Goal: Task Accomplishment & Management: Complete application form

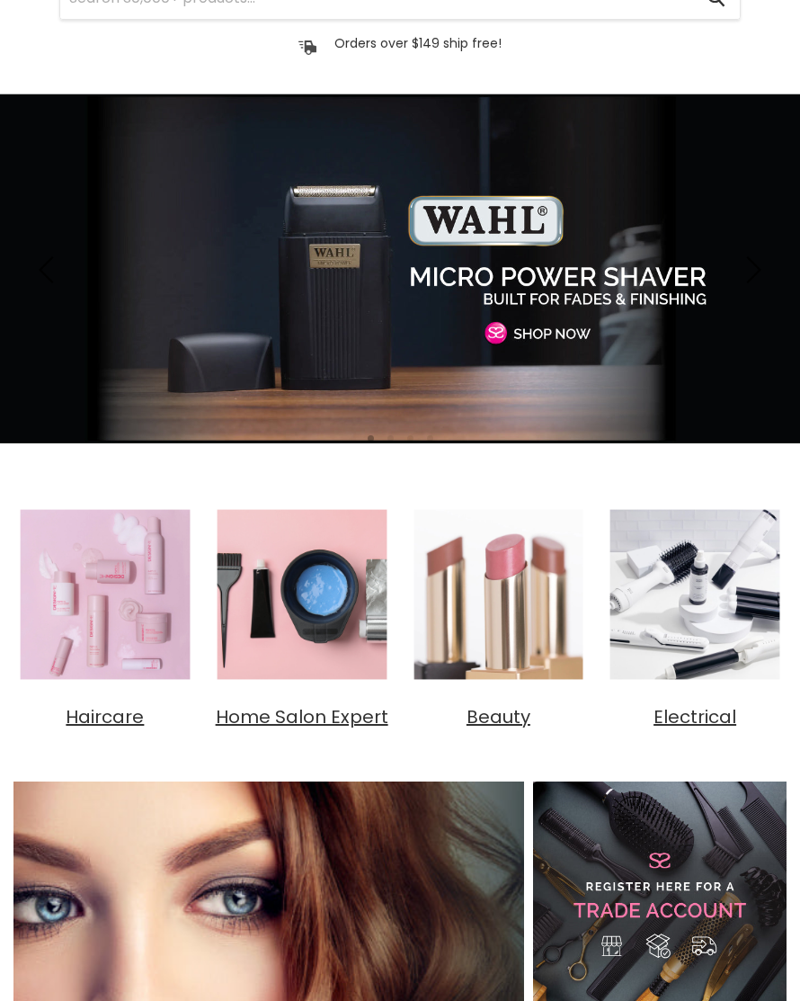
scroll to position [-57, 0]
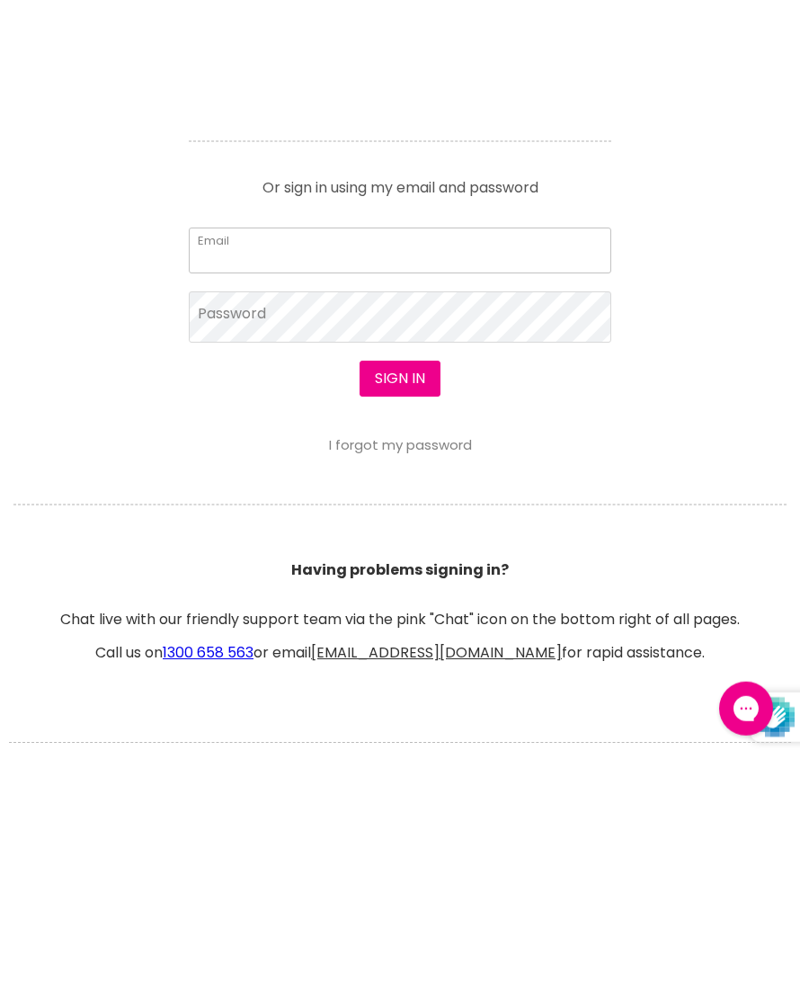
type input "[EMAIL_ADDRESS][DOMAIN_NAME]"
click at [399, 620] on button "Sign in" at bounding box center [400, 619] width 81 height 36
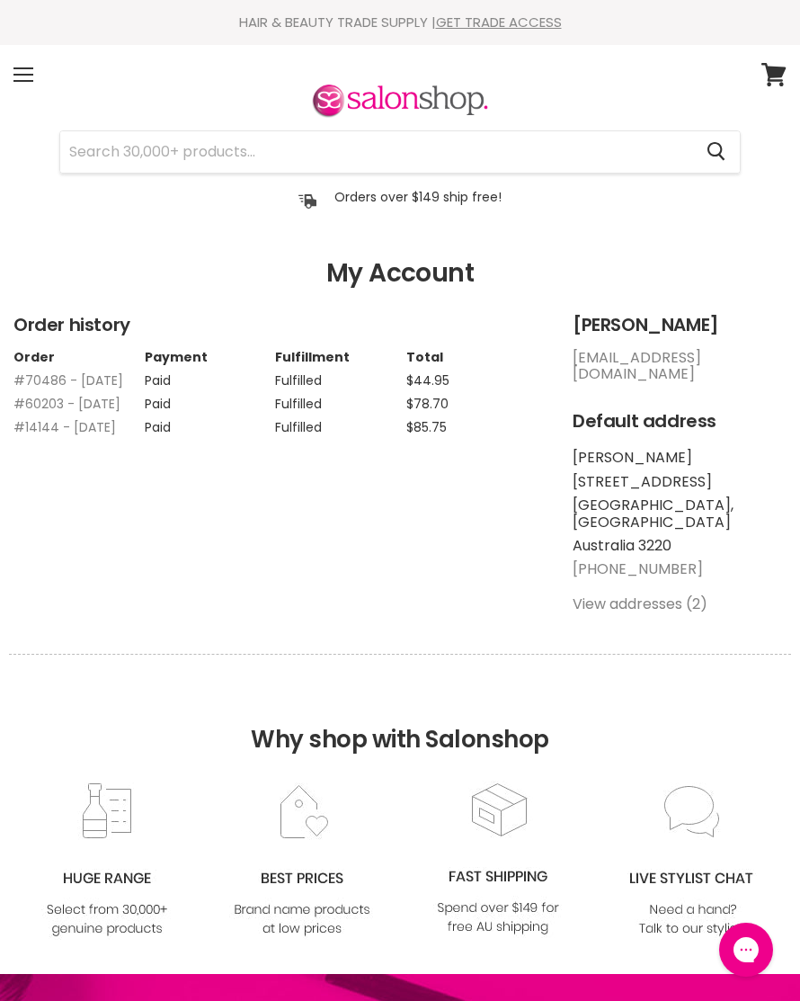
click at [123, 153] on input "Search" at bounding box center [376, 151] width 632 height 41
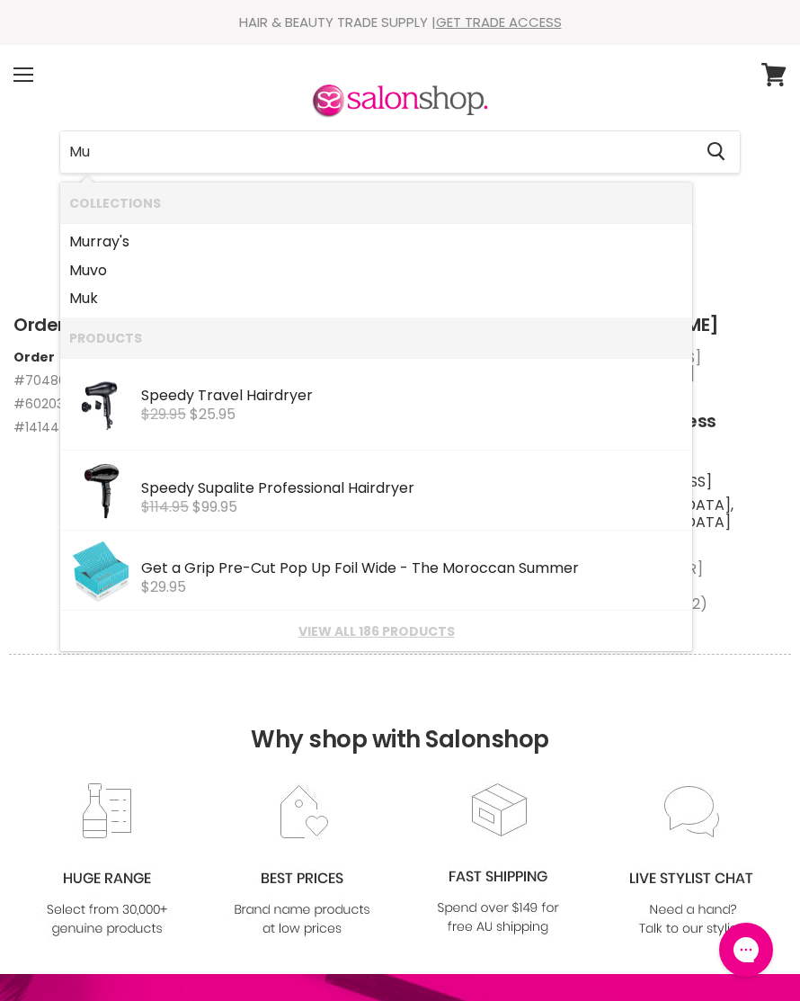
type input "Muk"
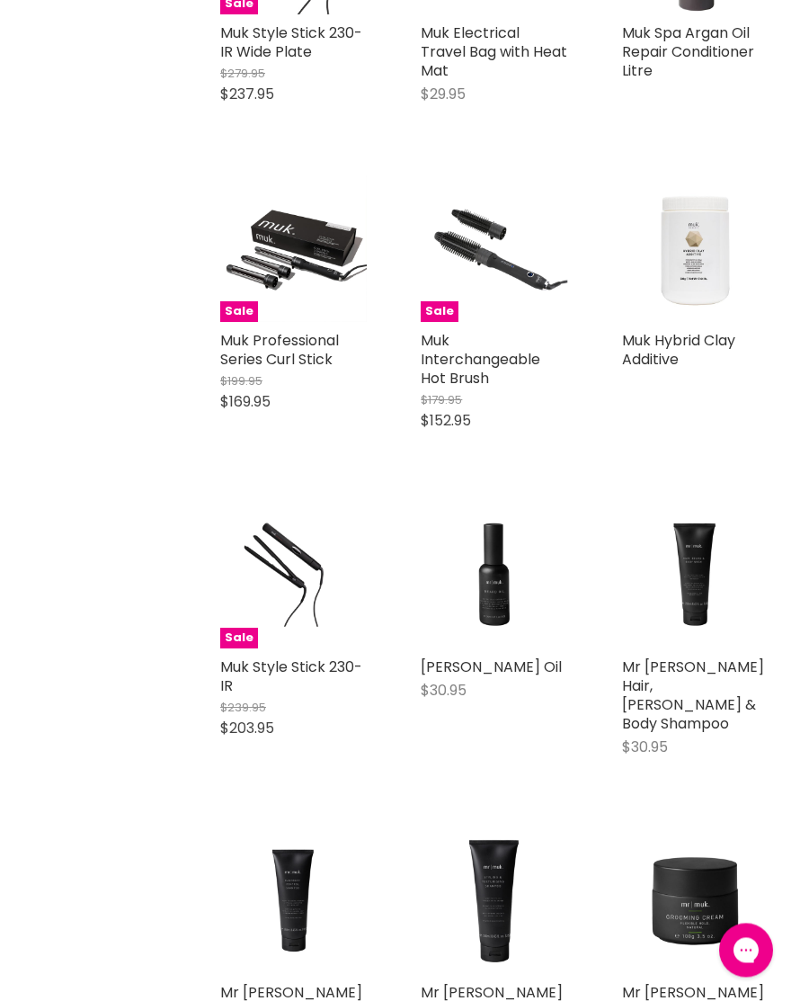
scroll to position [1135, 0]
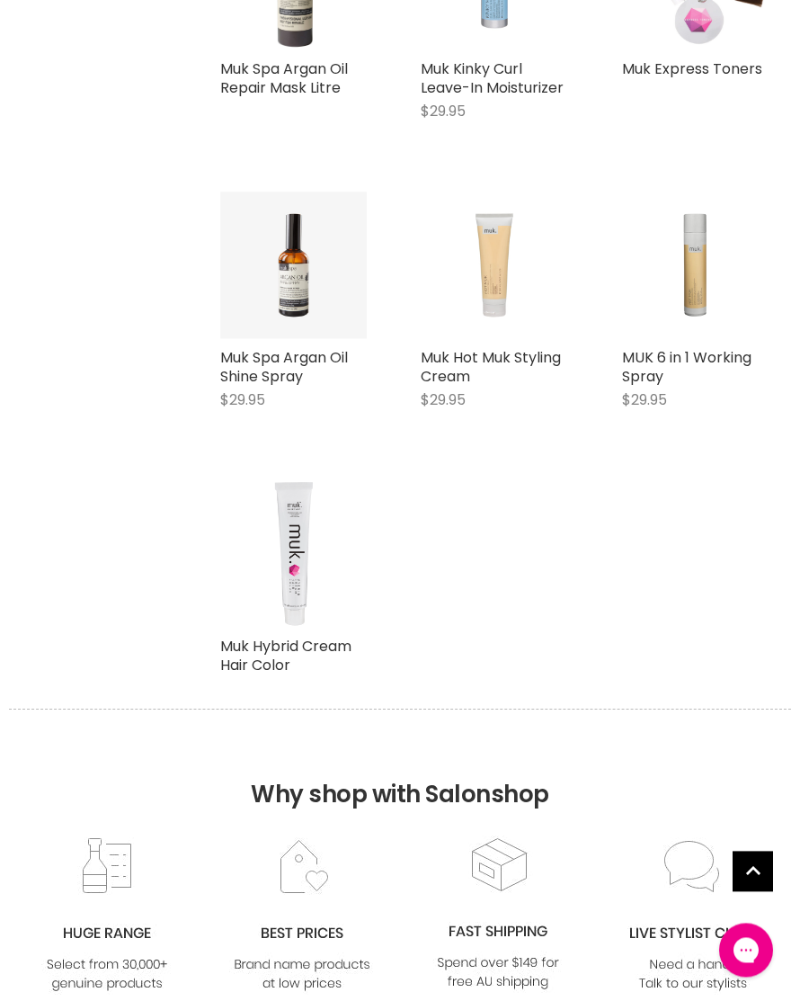
scroll to position [8187, 0]
click at [302, 578] on img "Main content" at bounding box center [294, 553] width 122 height 147
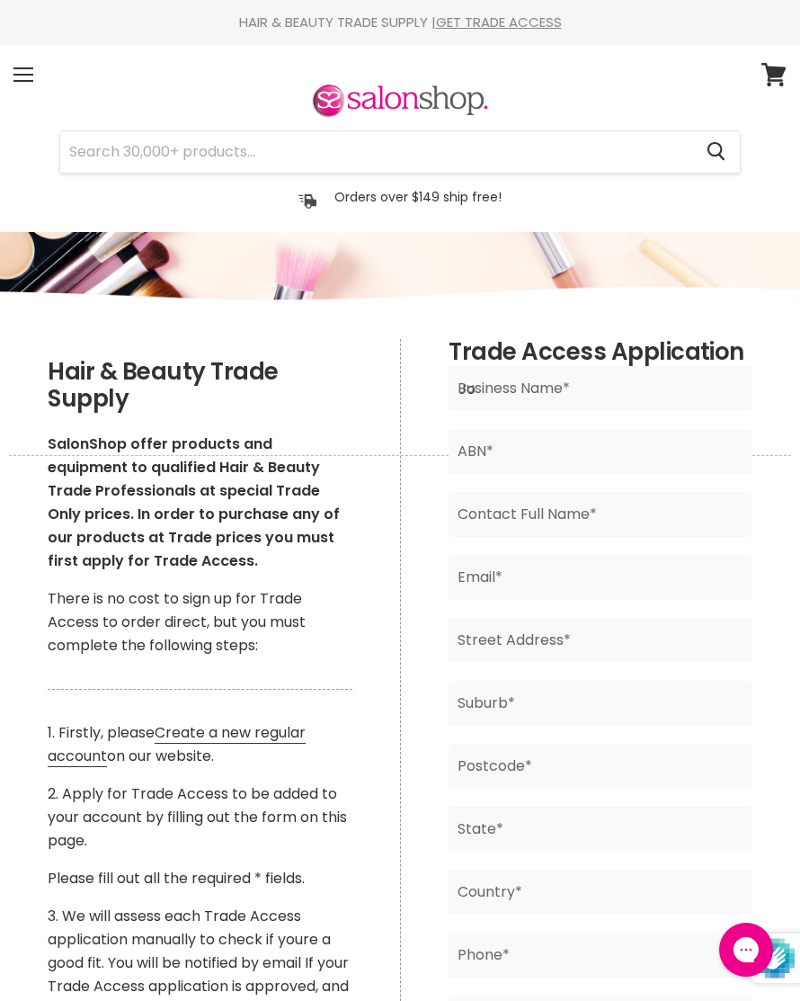
type input "J"
type input "Salon Visage"
click at [533, 448] on input "Main content" at bounding box center [600, 451] width 303 height 45
type input "32329460983"
click at [577, 513] on input "Main content" at bounding box center [600, 514] width 303 height 45
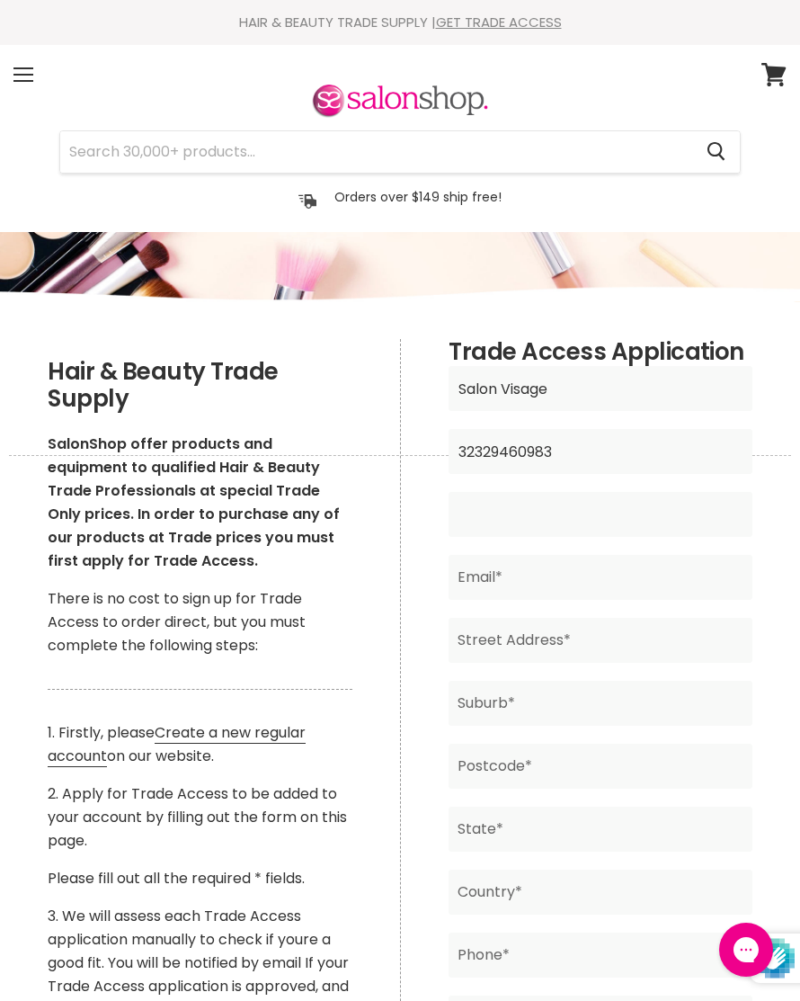
type input "john finnigan"
type input "jfinnigan@bigpond.com"
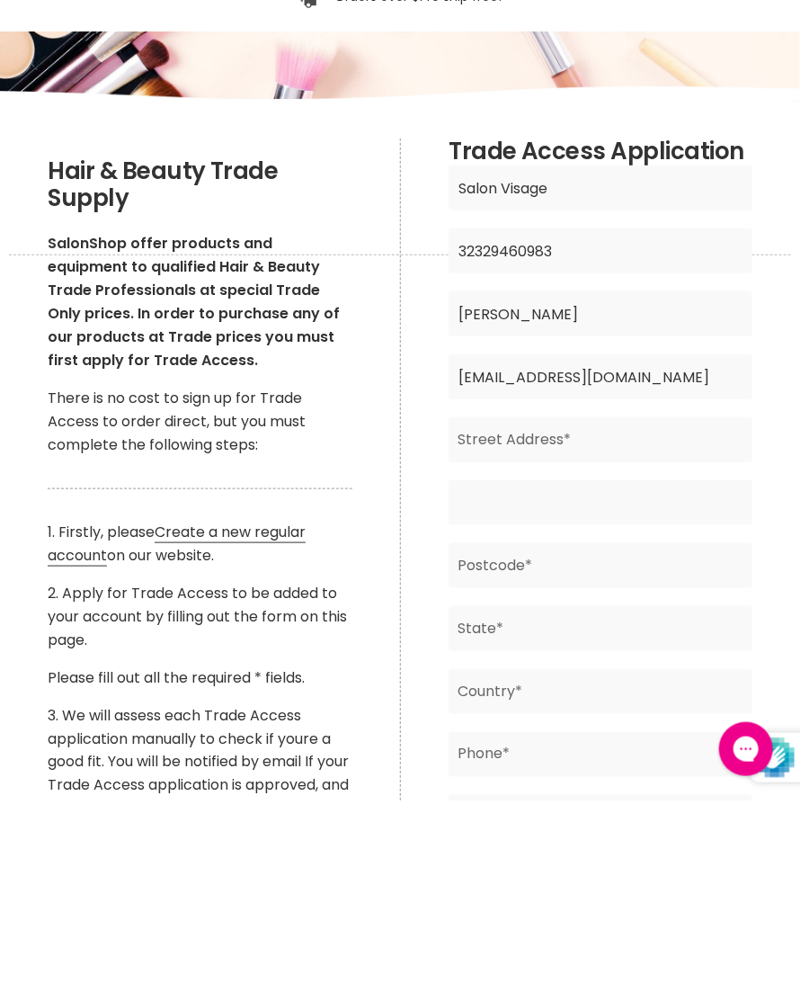
click at [570, 681] on input "Main content" at bounding box center [600, 703] width 303 height 45
click at [588, 618] on input "Main content" at bounding box center [600, 640] width 303 height 45
type input "29 Ryrie St"
click at [556, 681] on input "Main content" at bounding box center [600, 703] width 303 height 45
type input "Geelong"
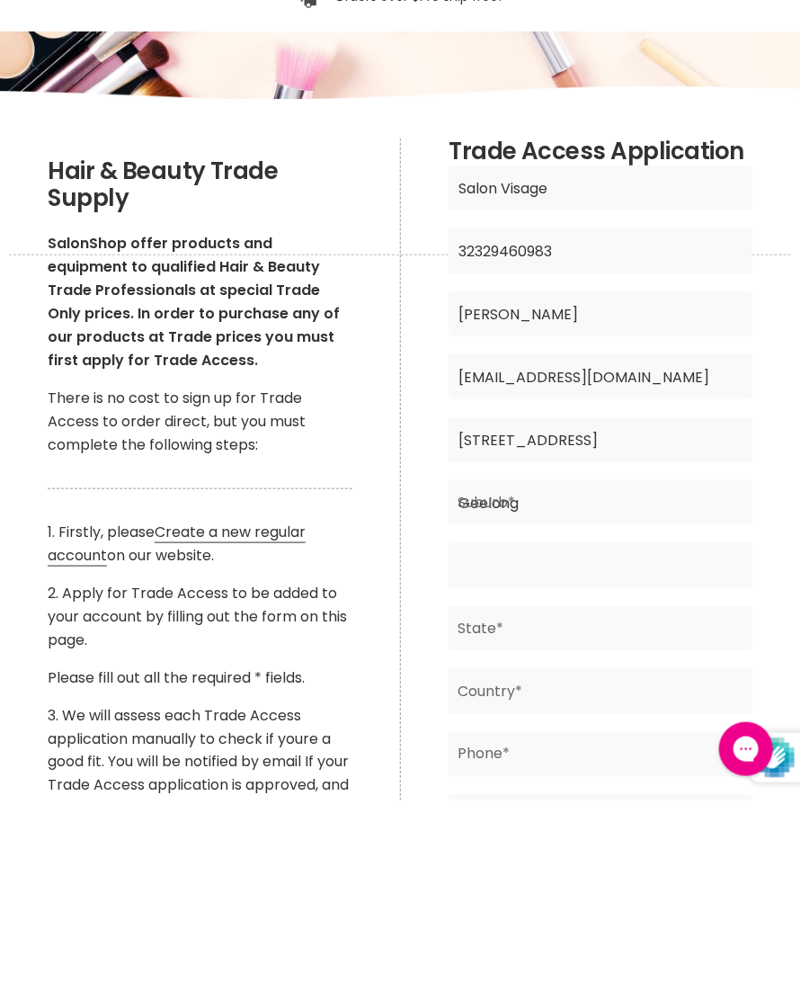
click at [575, 743] on input "Main content" at bounding box center [600, 765] width 303 height 45
type input "3220"
click at [548, 806] on input "Main content" at bounding box center [600, 828] width 303 height 45
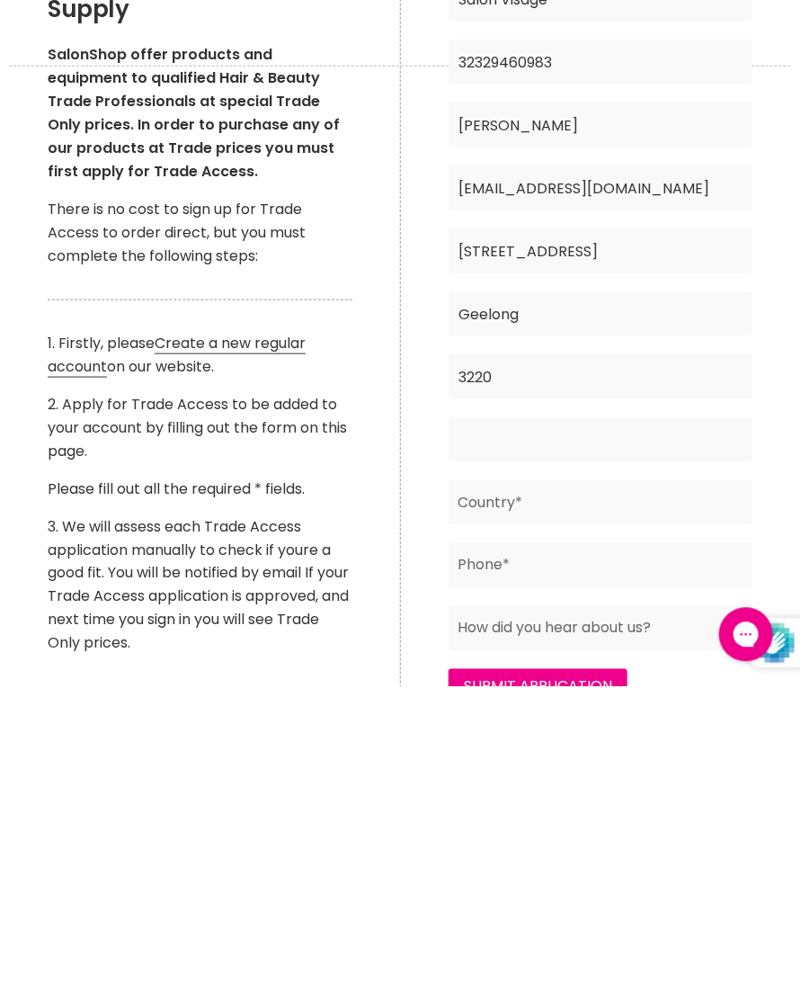
scroll to position [102, 0]
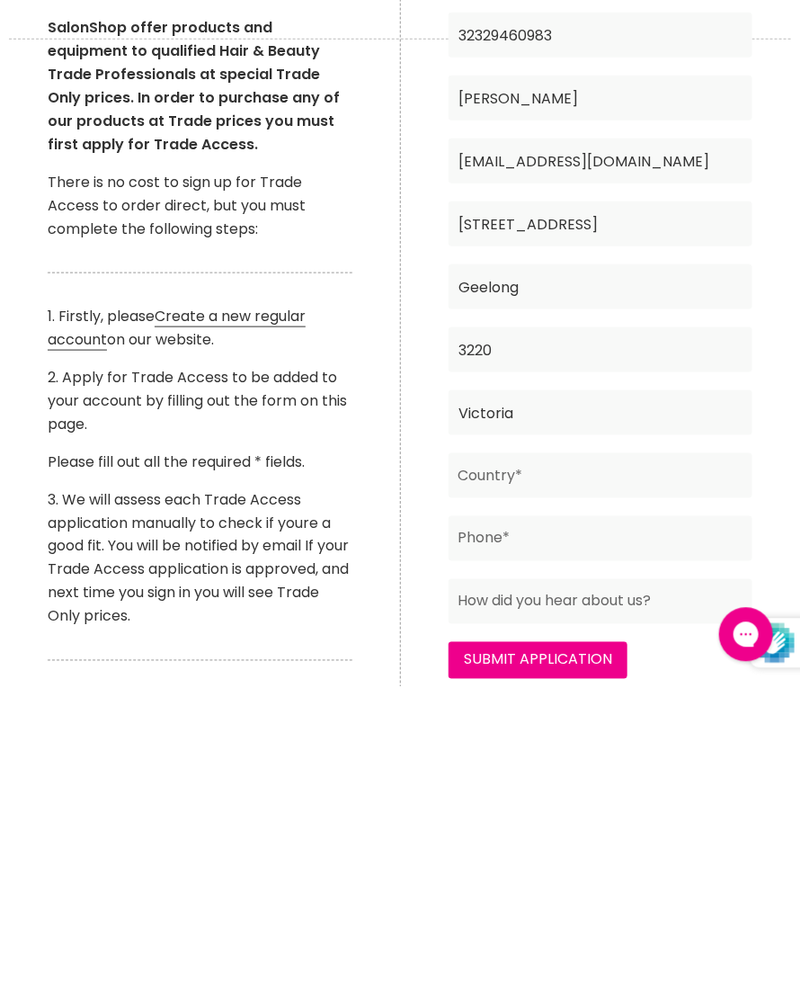
type input "Victoria"
click at [566, 768] on input "Main content" at bounding box center [600, 790] width 303 height 45
type input "Australia"
click at [545, 831] on input "Main content" at bounding box center [600, 853] width 303 height 45
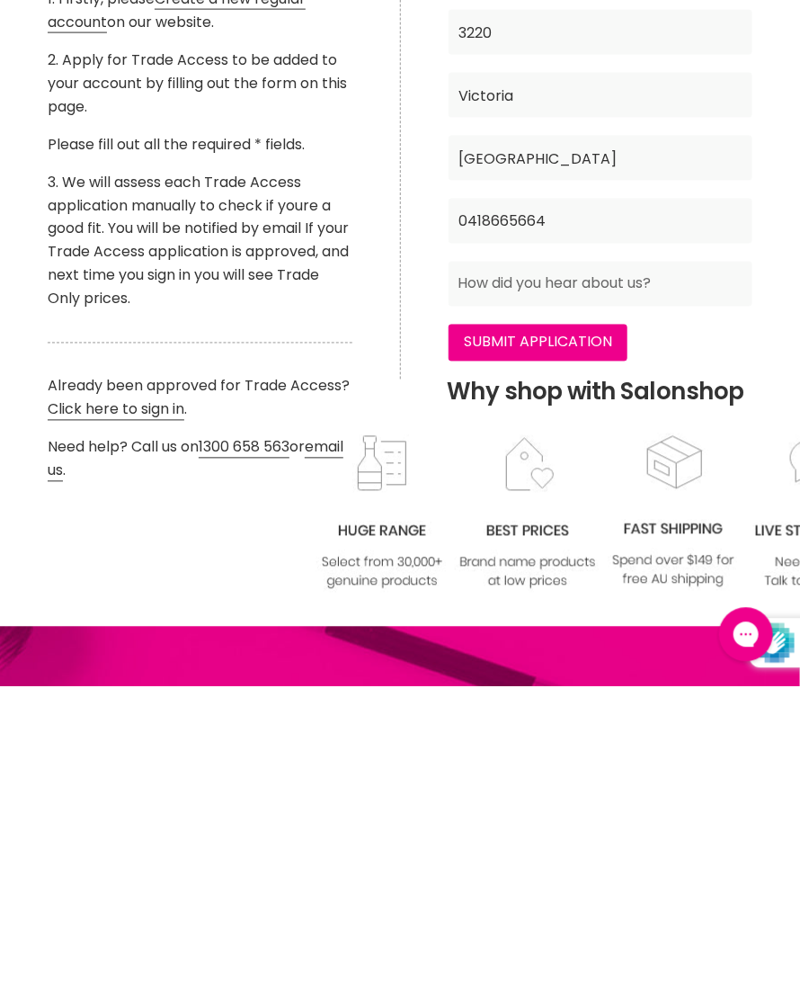
scroll to position [432, 0]
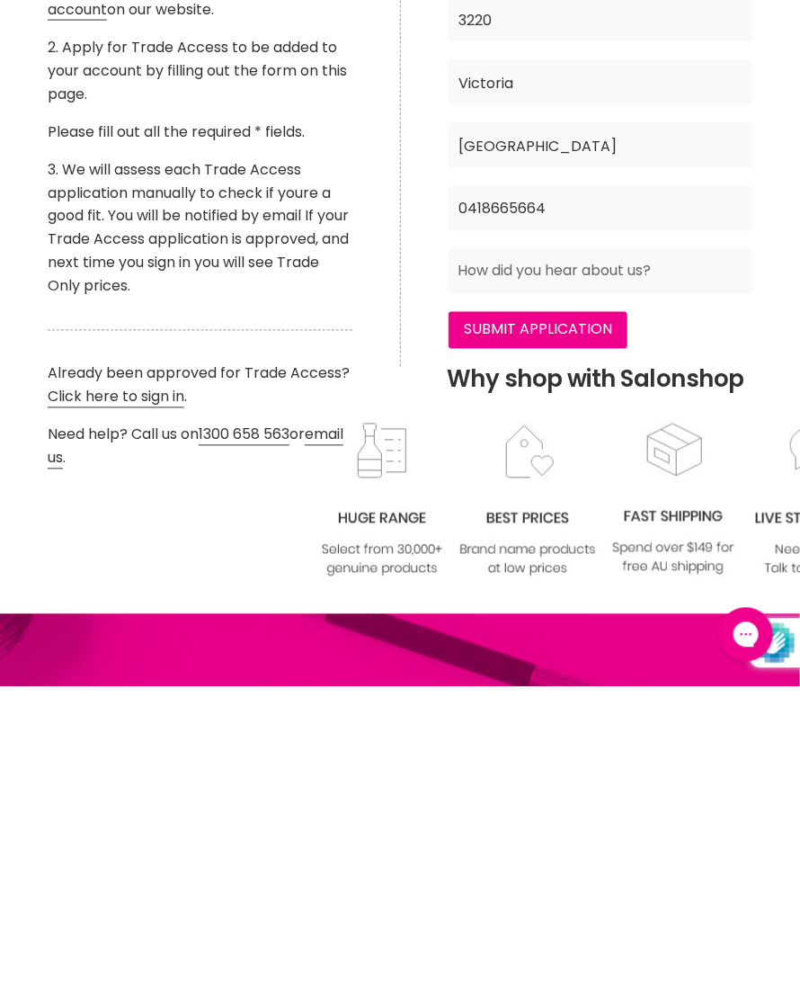
type input "0418665664"
click at [558, 564] on input "Main content" at bounding box center [600, 586] width 303 height 45
type input "Online Search"
click at [550, 627] on input "Submit Application" at bounding box center [538, 645] width 179 height 36
